Goal: Transaction & Acquisition: Purchase product/service

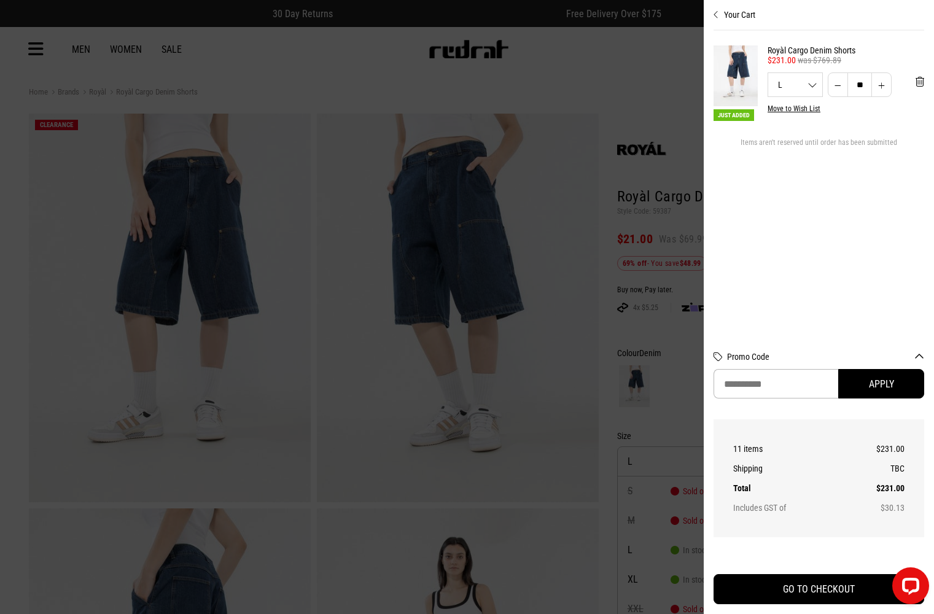
scroll to position [30, 0]
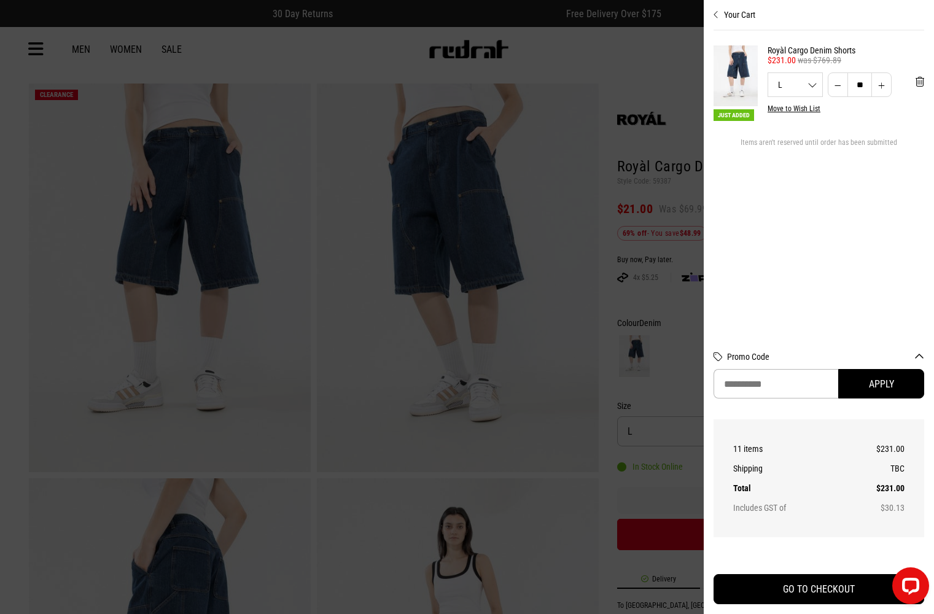
click at [743, 537] on div "11 items $231.00 Shipping TBC Total $231.00 Includes GST of $30.13" at bounding box center [818, 478] width 211 height 118
click at [616, 359] on div at bounding box center [467, 307] width 934 height 614
click at [754, 459] on th "Shipping" at bounding box center [789, 469] width 112 height 20
click at [754, 498] on th "Includes GST of" at bounding box center [789, 508] width 112 height 20
click at [737, 574] on button "GO TO CHECKOUT" at bounding box center [818, 589] width 211 height 30
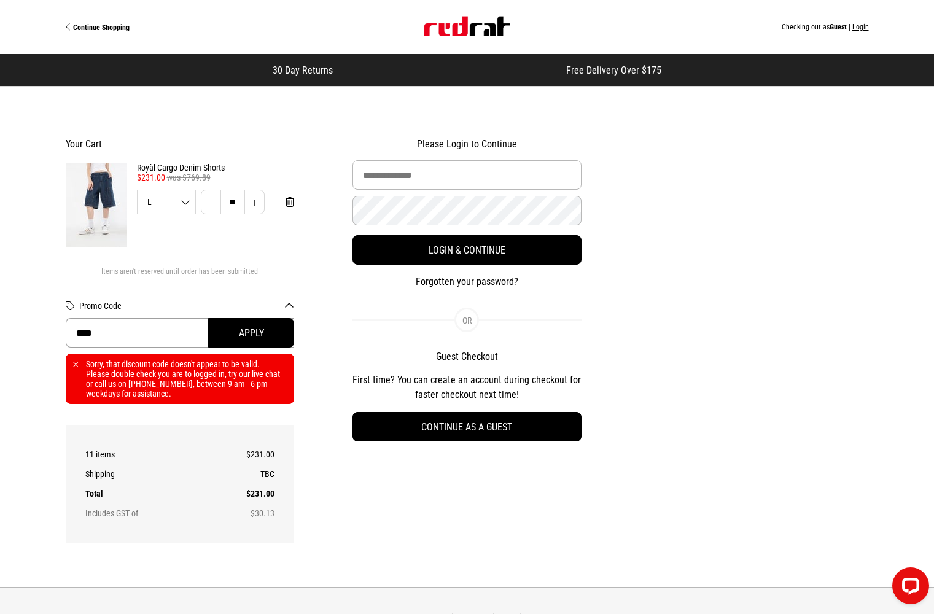
type input "******"
